Goal: Find specific page/section: Find specific page/section

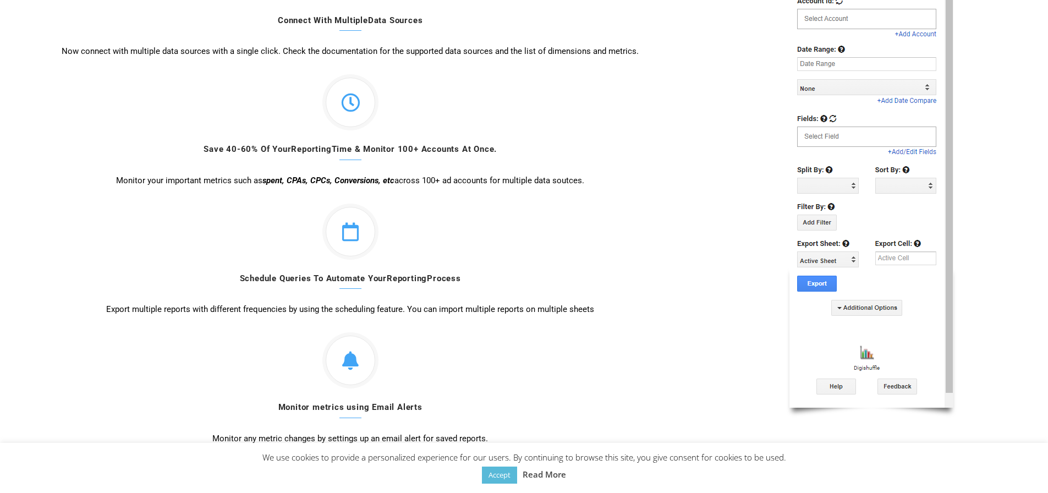
scroll to position [495, 0]
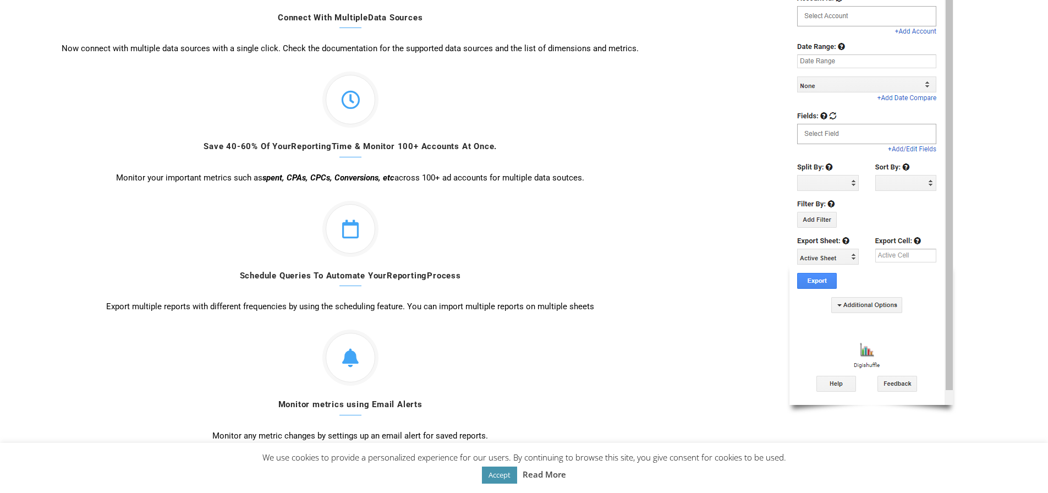
click at [496, 472] on link "Accept" at bounding box center [499, 475] width 35 height 17
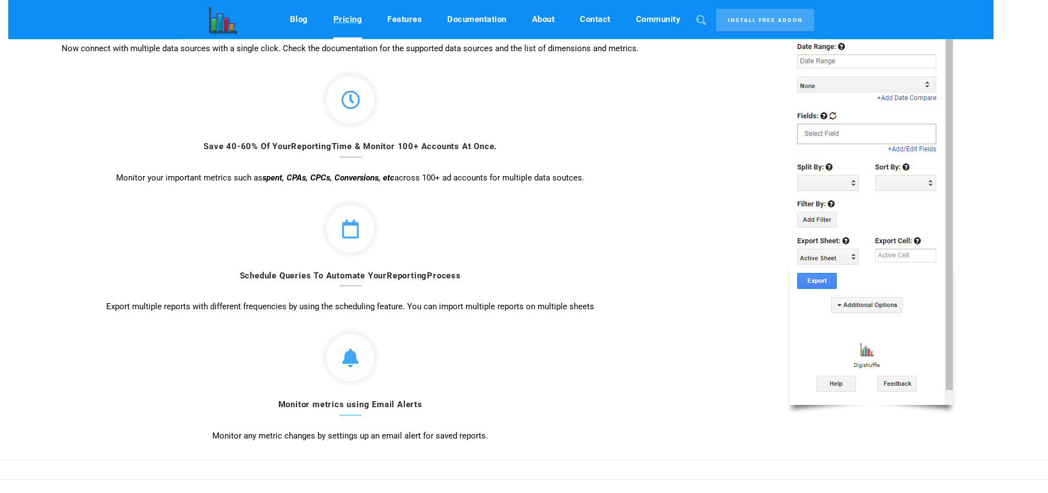
click at [346, 18] on link "Pricing" at bounding box center [347, 19] width 29 height 21
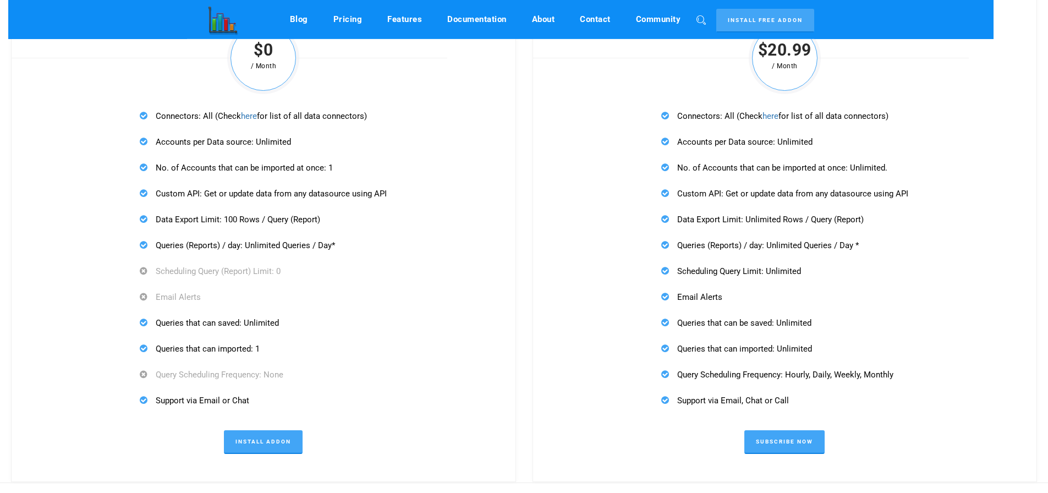
scroll to position [3311, 0]
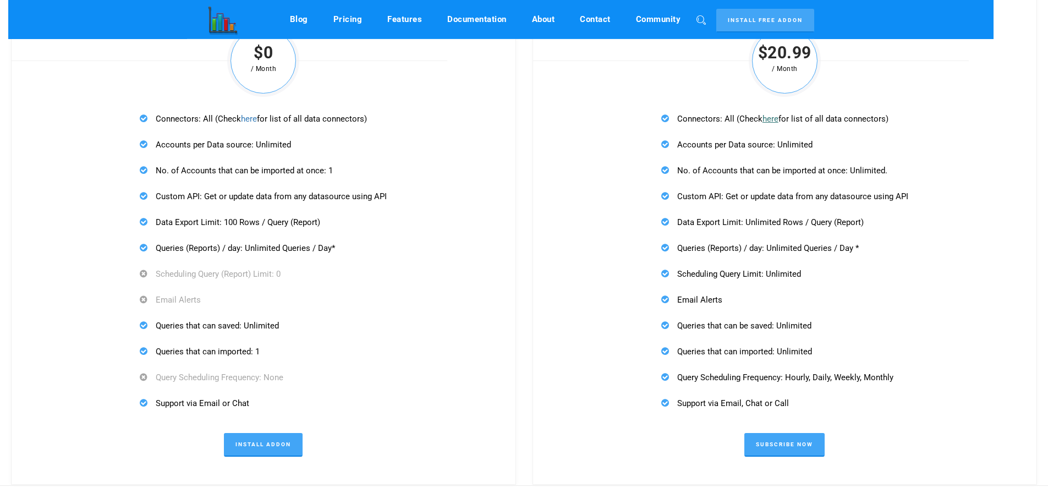
click at [775, 122] on link "here" at bounding box center [771, 119] width 16 height 10
click at [763, 24] on link "Install Free Addon" at bounding box center [765, 21] width 98 height 24
